Goal: Information Seeking & Learning: Learn about a topic

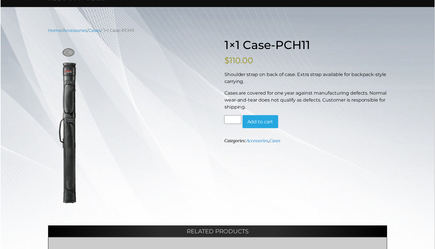
scroll to position [44, 0]
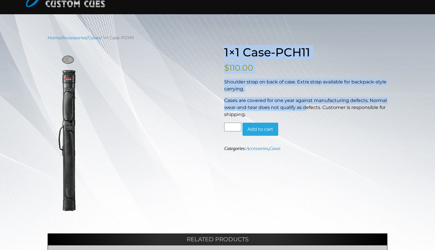
drag, startPoint x: 223, startPoint y: 82, endPoint x: 305, endPoint y: 108, distance: 86.4
click at [305, 108] on div "Hover to zoom 1×1 Case-PCH11 $ 110.00 Shoulder strap on back of case. Extra str…" at bounding box center [218, 198] width 340 height 306
click at [305, 108] on p "Cases are covered for one year against manufacturing defects. Normal wear-and-t…" at bounding box center [305, 107] width 163 height 21
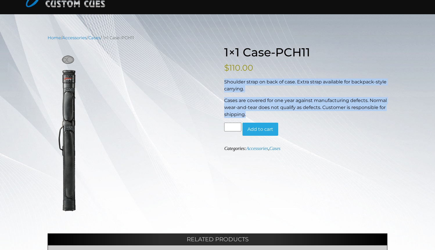
drag, startPoint x: 259, startPoint y: 114, endPoint x: 225, endPoint y: 80, distance: 47.9
click at [225, 80] on div "Shoulder strap on back of case. Extra strap available for backpack-style carryi…" at bounding box center [305, 98] width 163 height 40
copy div "Shoulder strap on back of case. Extra strap available for backpack-style carryi…"
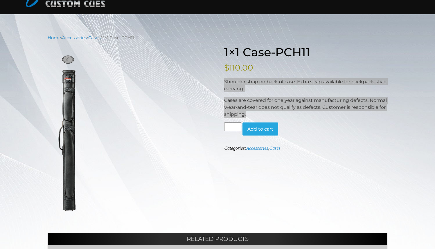
drag, startPoint x: 26, startPoint y: 75, endPoint x: 310, endPoint y: 114, distance: 285.9
click at [310, 114] on p "Cases are covered for one year against manufacturing defects. Normal wear-and-t…" at bounding box center [305, 107] width 163 height 21
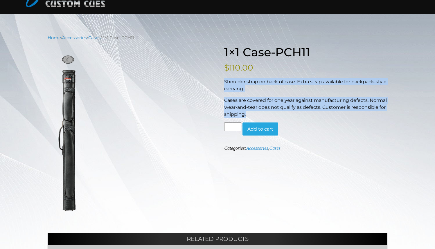
drag, startPoint x: 71, startPoint y: 121, endPoint x: -38, endPoint y: 203, distance: 135.7
drag, startPoint x: 64, startPoint y: 172, endPoint x: 11, endPoint y: 188, distance: 55.5
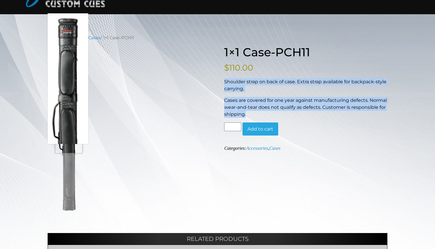
click at [69, 110] on img at bounding box center [68, 133] width 41 height 160
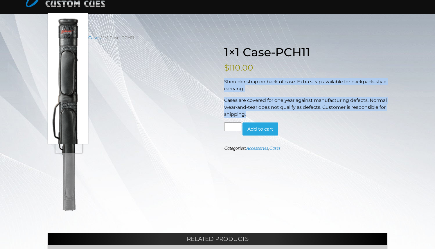
click at [69, 110] on img at bounding box center [68, 133] width 41 height 160
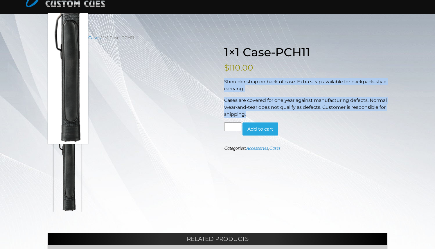
click at [67, 174] on img at bounding box center [68, 133] width 41 height 160
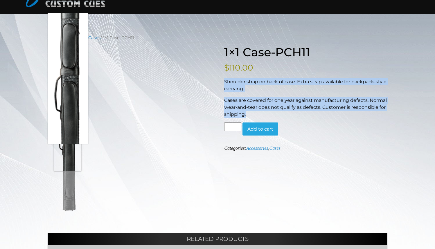
click at [68, 128] on img at bounding box center [68, 133] width 41 height 160
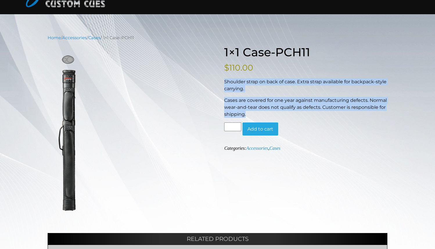
drag, startPoint x: 68, startPoint y: 128, endPoint x: 4, endPoint y: 192, distance: 90.0
click at [4, 192] on div "Home / Accessories / Cases / 1×1 Case-PCH11 Hover to zoom 1×1 Case-PCH11 $ 110.…" at bounding box center [217, 193] width 435 height 317
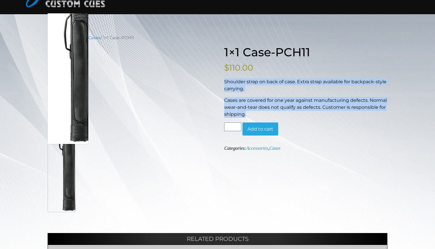
click at [52, 169] on img at bounding box center [68, 133] width 41 height 160
